Goal: Book appointment/travel/reservation

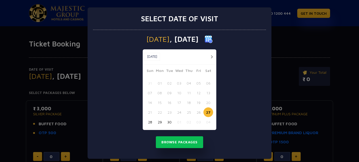
click at [211, 55] on button "button" at bounding box center [212, 57] width 7 height 7
click at [158, 123] on button "27" at bounding box center [160, 122] width 10 height 10
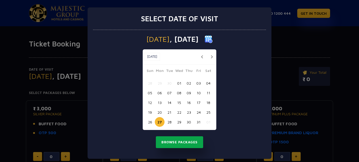
click at [177, 143] on button "Browse Packages" at bounding box center [179, 143] width 47 height 12
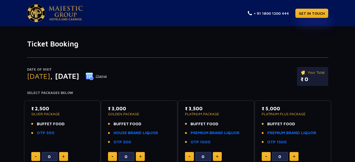
scroll to position [137, 0]
click at [94, 76] on img at bounding box center [90, 76] width 8 height 8
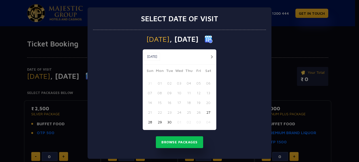
click at [157, 122] on button "29" at bounding box center [160, 122] width 10 height 10
click at [181, 143] on button "Browse Packages" at bounding box center [179, 143] width 47 height 12
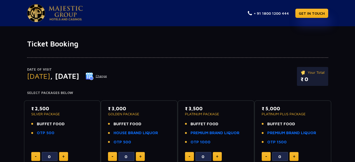
click at [44, 108] on p "₹ 2,500" at bounding box center [62, 108] width 62 height 7
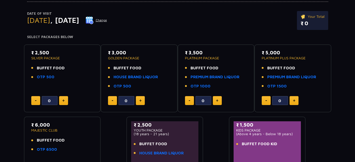
scroll to position [58, 0]
